Goal: Task Accomplishment & Management: Complete application form

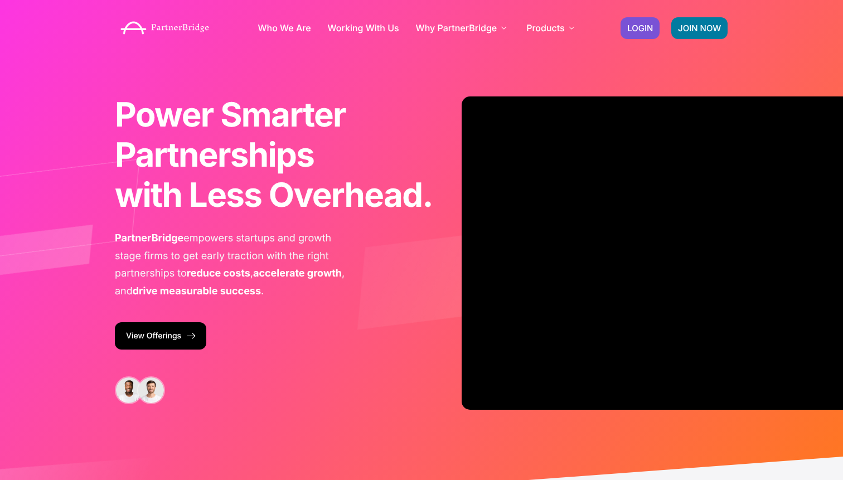
click at [723, 25] on link "JOIN NOW" at bounding box center [699, 28] width 56 height 22
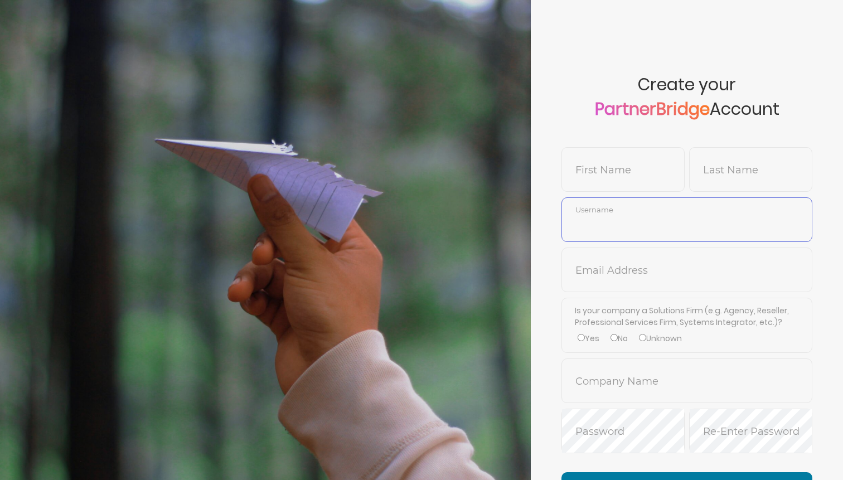
type input "BlakeWilliams"
click at [600, 167] on input "text" at bounding box center [623, 177] width 122 height 27
type input "[PERSON_NAME]"
type input "Fail"
type input "ChristinaFail"
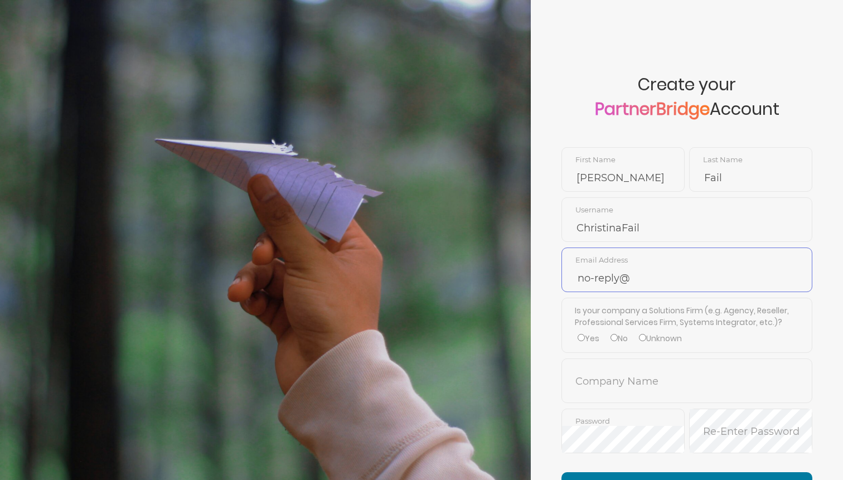
paste input "[DOMAIN_NAME]"
type input "no-reply@ [DOMAIN_NAME]"
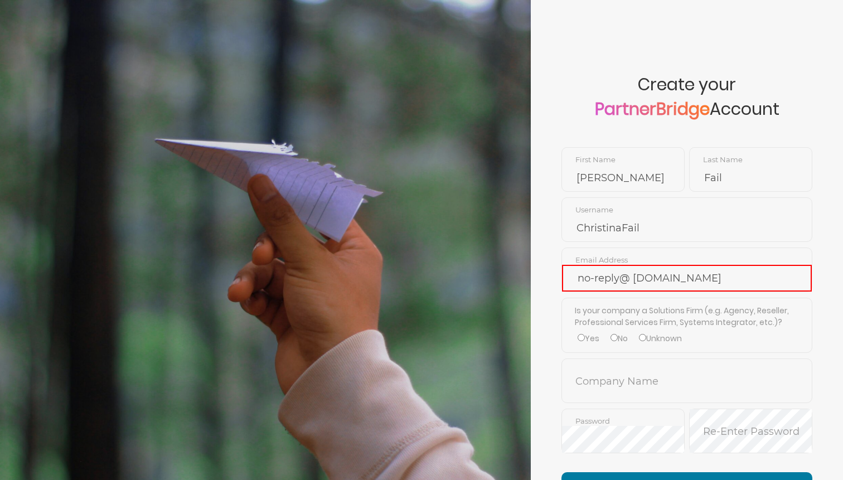
click at [624, 339] on label "No" at bounding box center [618, 339] width 17 height 12
click at [617, 339] on input "No" at bounding box center [613, 337] width 7 height 7
radio input "true"
click at [633, 283] on input "no-reply@ [DOMAIN_NAME]" at bounding box center [687, 278] width 250 height 27
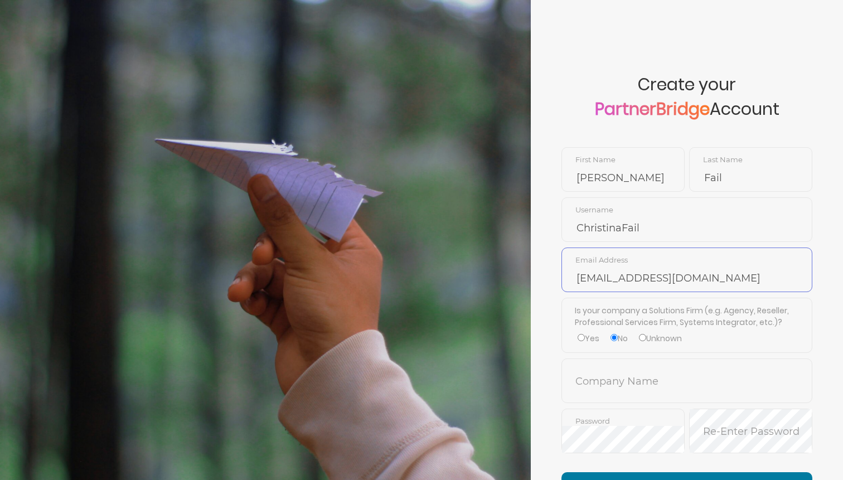
type input "[EMAIL_ADDRESS][DOMAIN_NAME]"
click at [619, 381] on input "text" at bounding box center [687, 389] width 250 height 27
click at [625, 412] on li "Structuredweb" at bounding box center [686, 415] width 249 height 25
type input "Structuredweb"
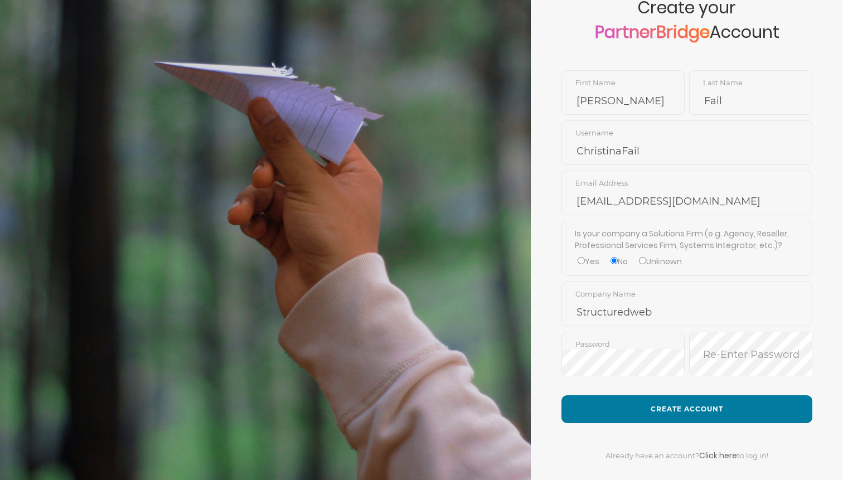
scroll to position [92, 0]
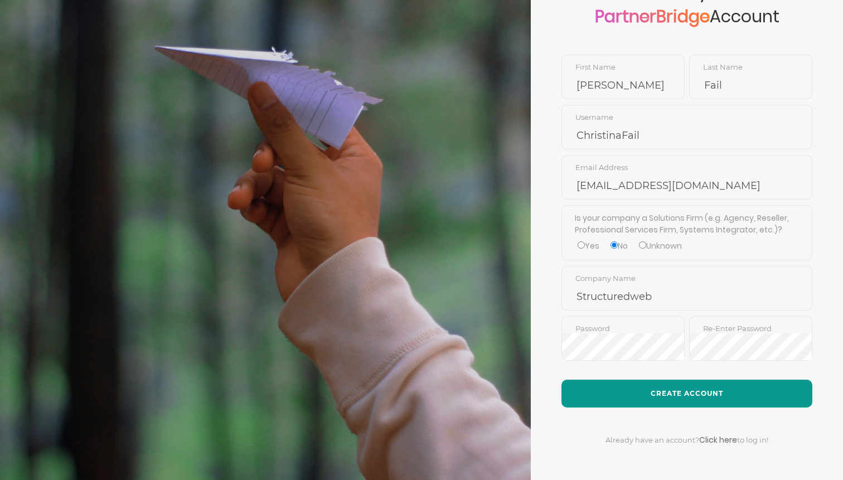
click at [643, 402] on button "Create Account" at bounding box center [686, 393] width 251 height 28
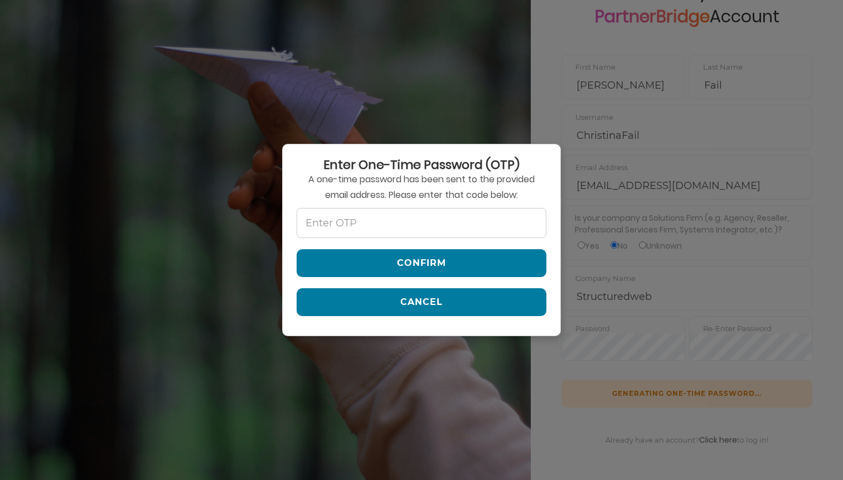
click at [481, 205] on div "Enter One-Time Password (OTP) A one-time password has been sent to the provided…" at bounding box center [421, 240] width 279 height 192
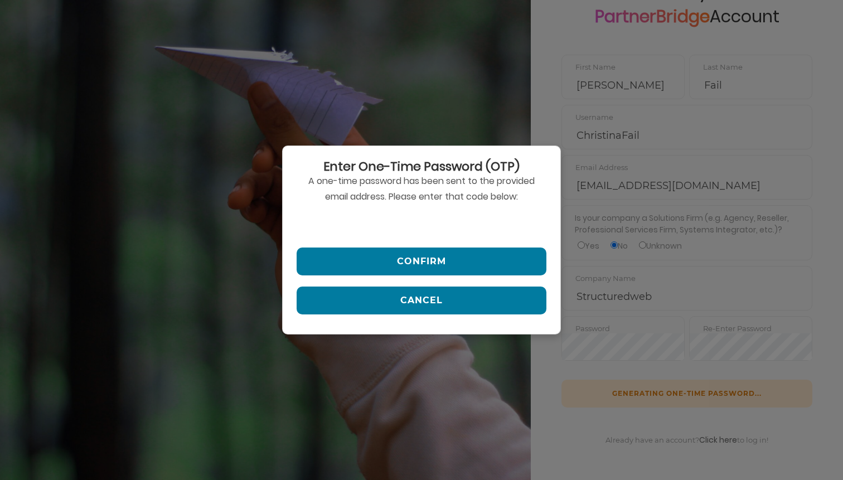
click at [477, 216] on input "text" at bounding box center [421, 223] width 250 height 27
paste input "860480"
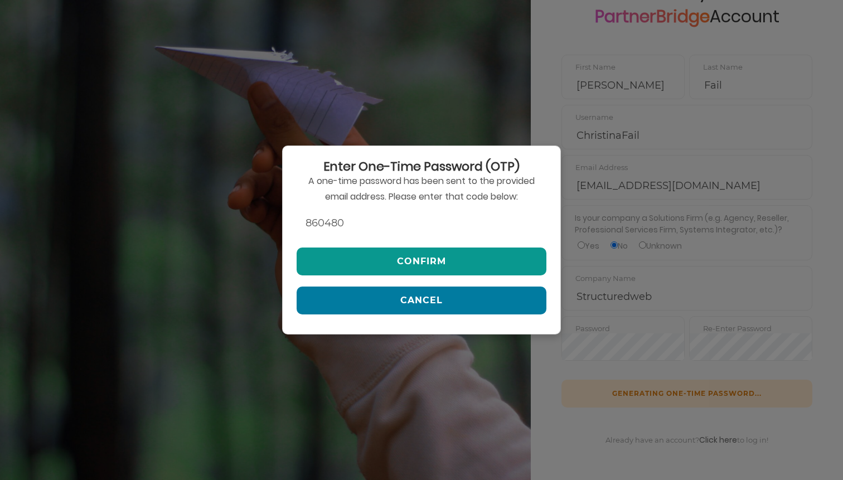
type input "860480"
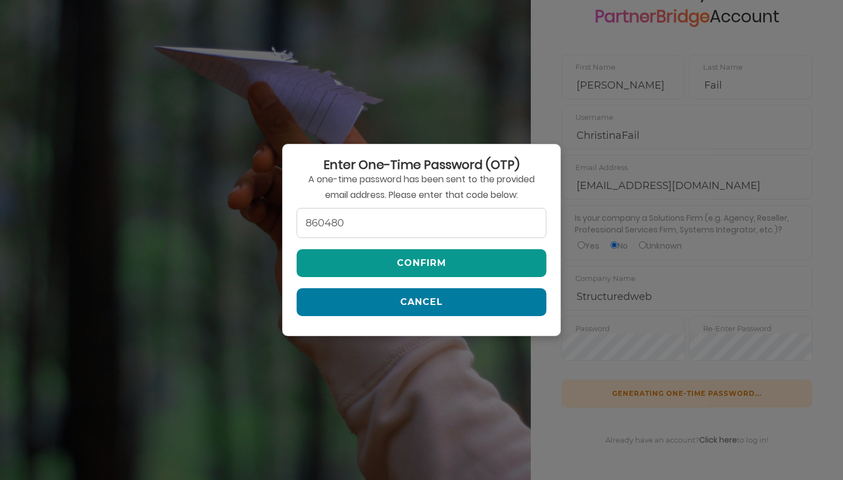
click at [457, 252] on button "Confirm" at bounding box center [421, 263] width 250 height 28
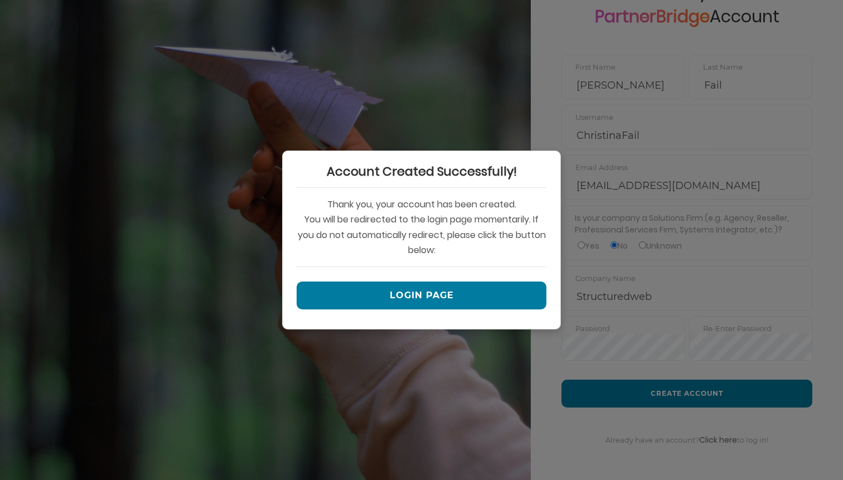
click at [461, 280] on div "Account Created Successfully! Thank you, your account has been created. You wil…" at bounding box center [421, 239] width 279 height 179
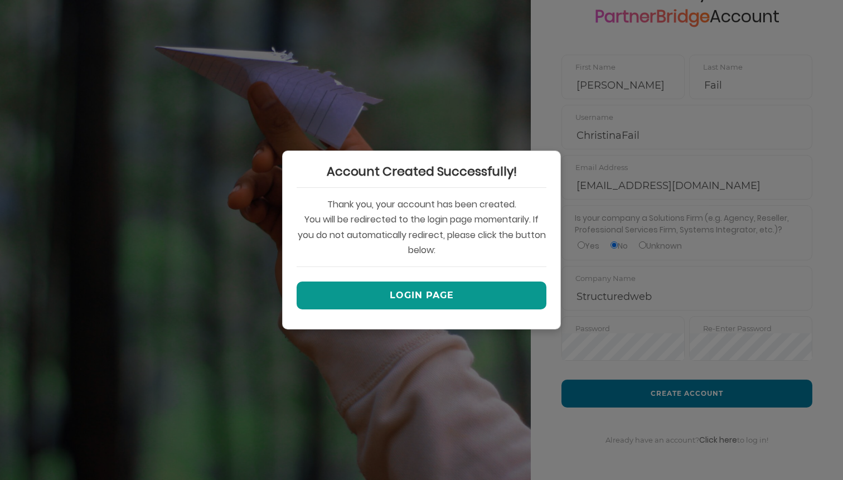
click at [460, 286] on button "Login Page" at bounding box center [421, 295] width 250 height 28
click at [422, 293] on button "Login Page" at bounding box center [421, 295] width 250 height 28
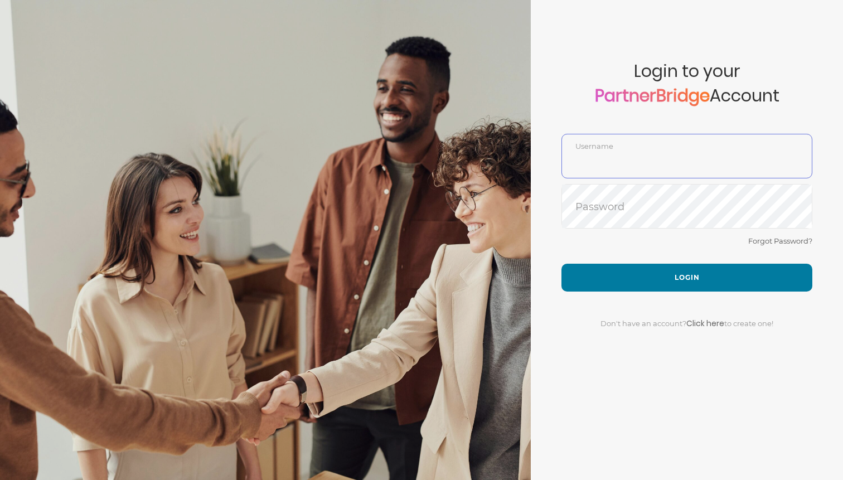
type input "ChristinaFail"
click at [660, 239] on div "Forgot Password?" at bounding box center [686, 249] width 251 height 30
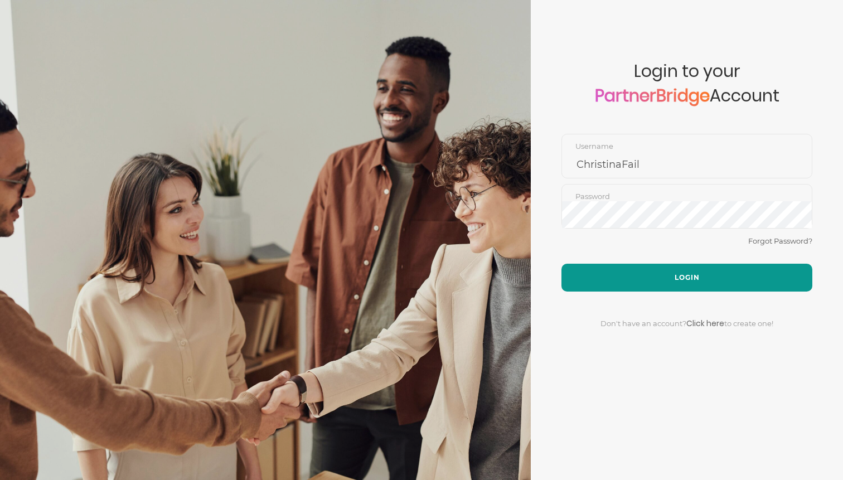
click at [679, 268] on button "Login" at bounding box center [686, 278] width 251 height 28
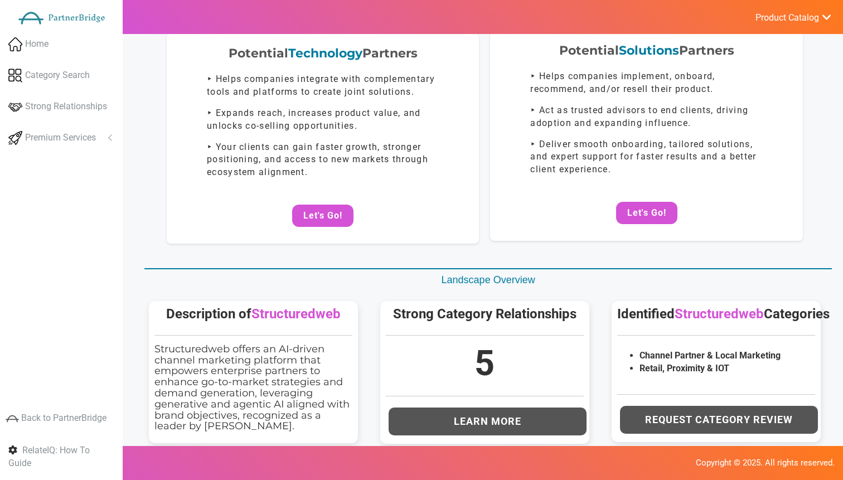
scroll to position [86, 0]
click at [646, 216] on button "Let's Go!" at bounding box center [646, 212] width 61 height 22
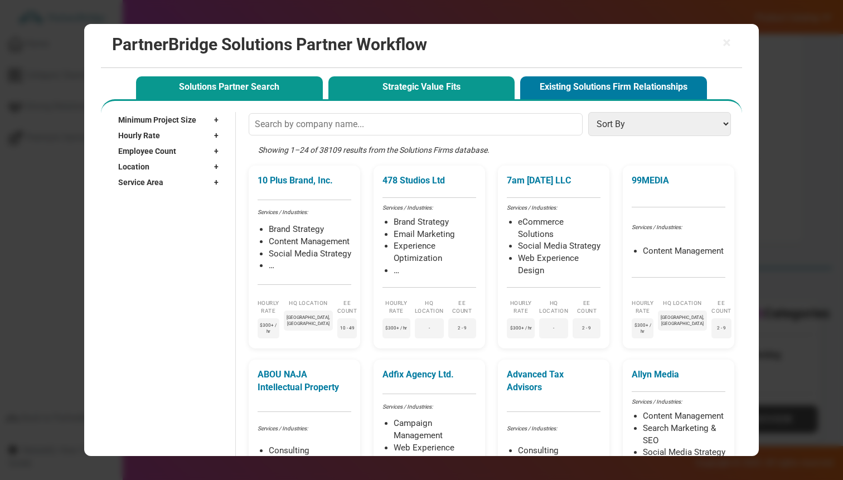
click at [453, 80] on button "Strategic Value Fits" at bounding box center [421, 87] width 187 height 23
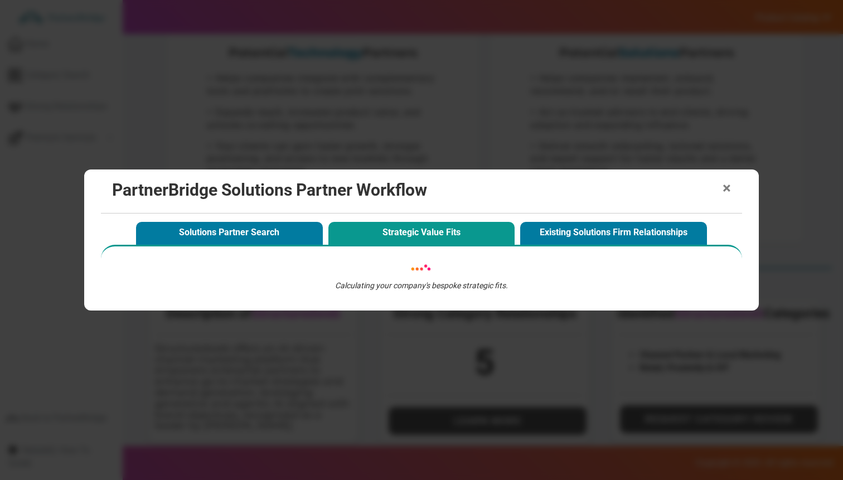
click at [727, 187] on span "×" at bounding box center [726, 189] width 8 height 16
